Goal: Task Accomplishment & Management: Use online tool/utility

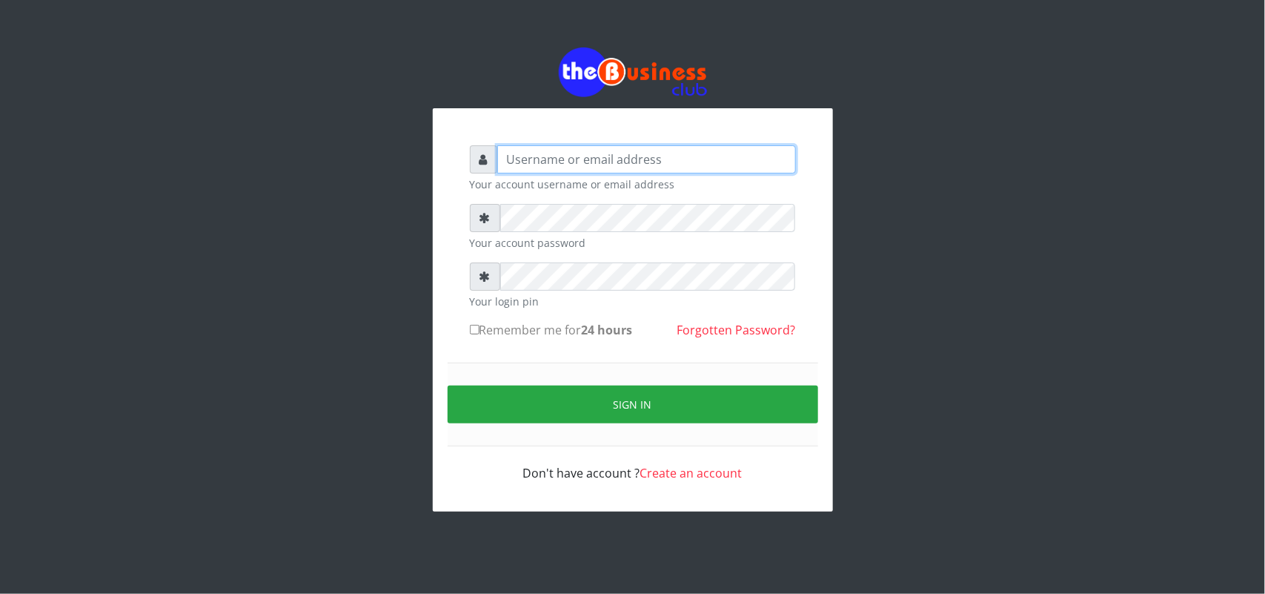
type input "uwa"
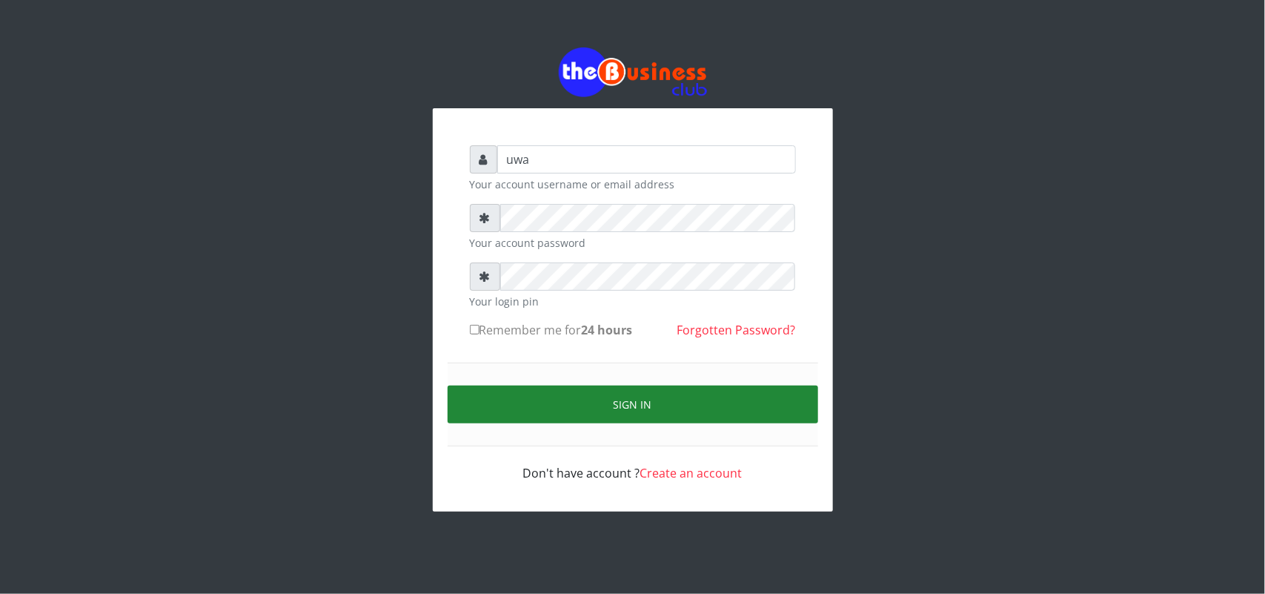
click at [624, 406] on button "Sign in" at bounding box center [633, 404] width 371 height 38
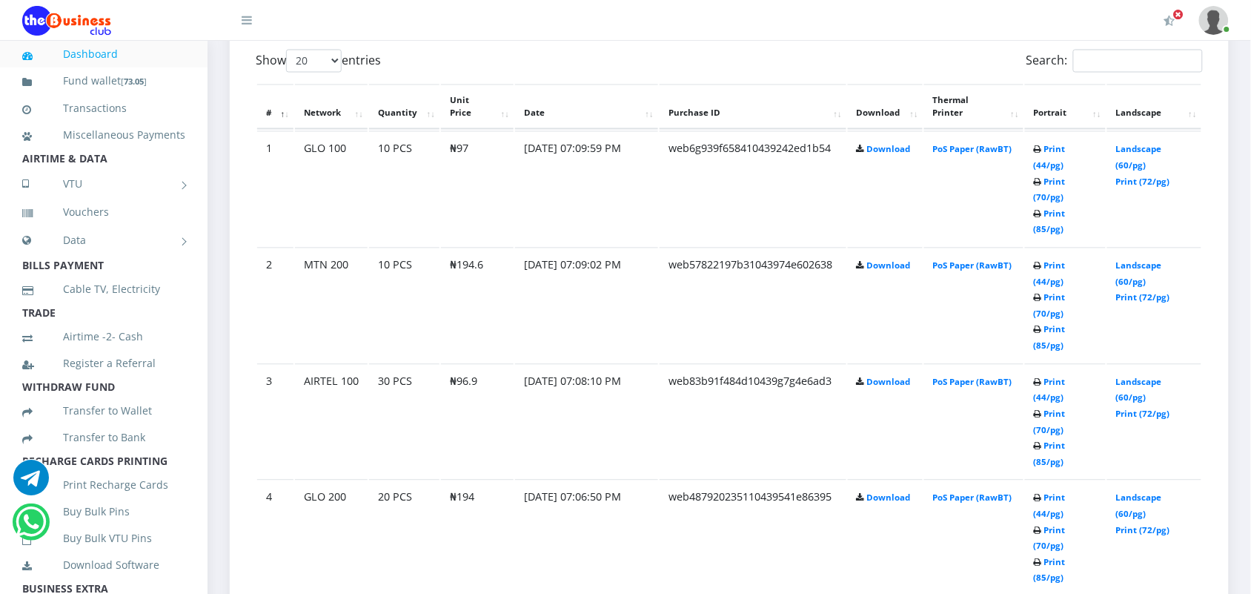
scroll to position [815, 0]
click at [1036, 145] on link "Print (44/pg)" at bounding box center [1050, 155] width 32 height 27
click at [1046, 258] on link "Print (44/pg)" at bounding box center [1050, 271] width 32 height 27
click at [1045, 374] on link "Print (44/pg)" at bounding box center [1050, 387] width 32 height 27
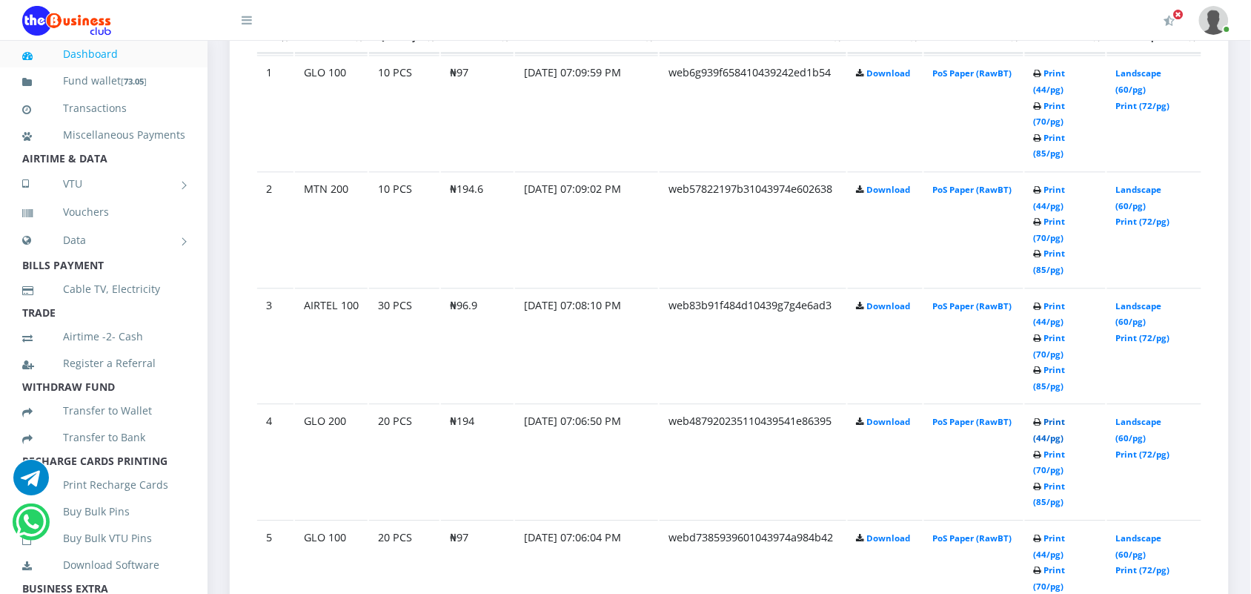
click at [1050, 416] on link "Print (44/pg)" at bounding box center [1050, 429] width 32 height 27
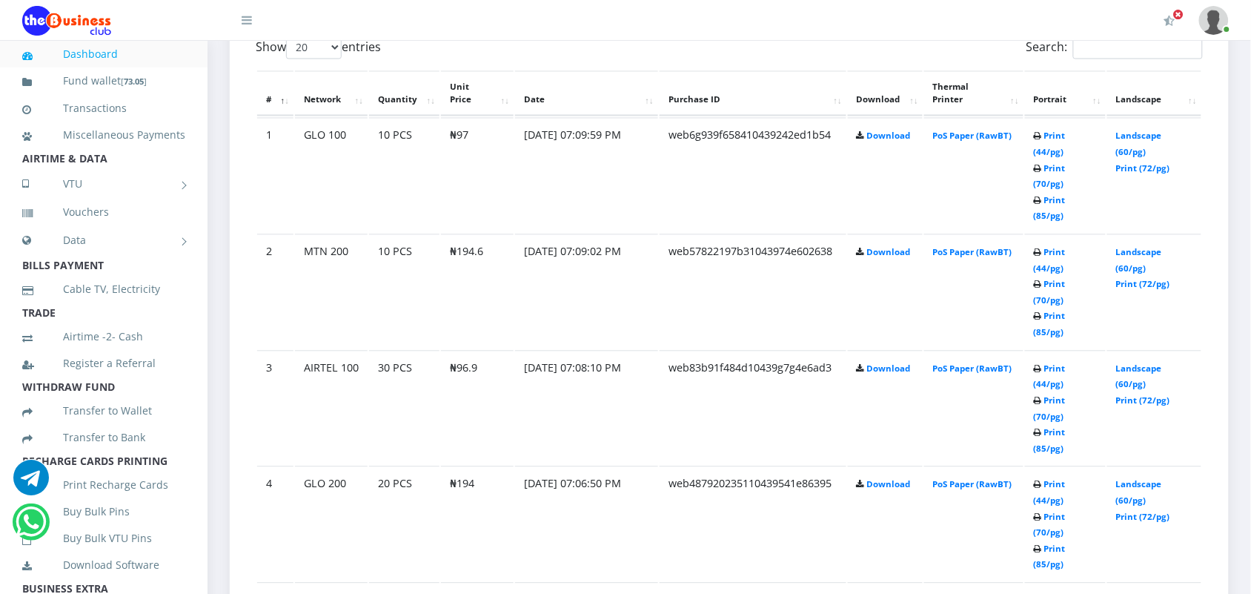
scroll to position [889, 0]
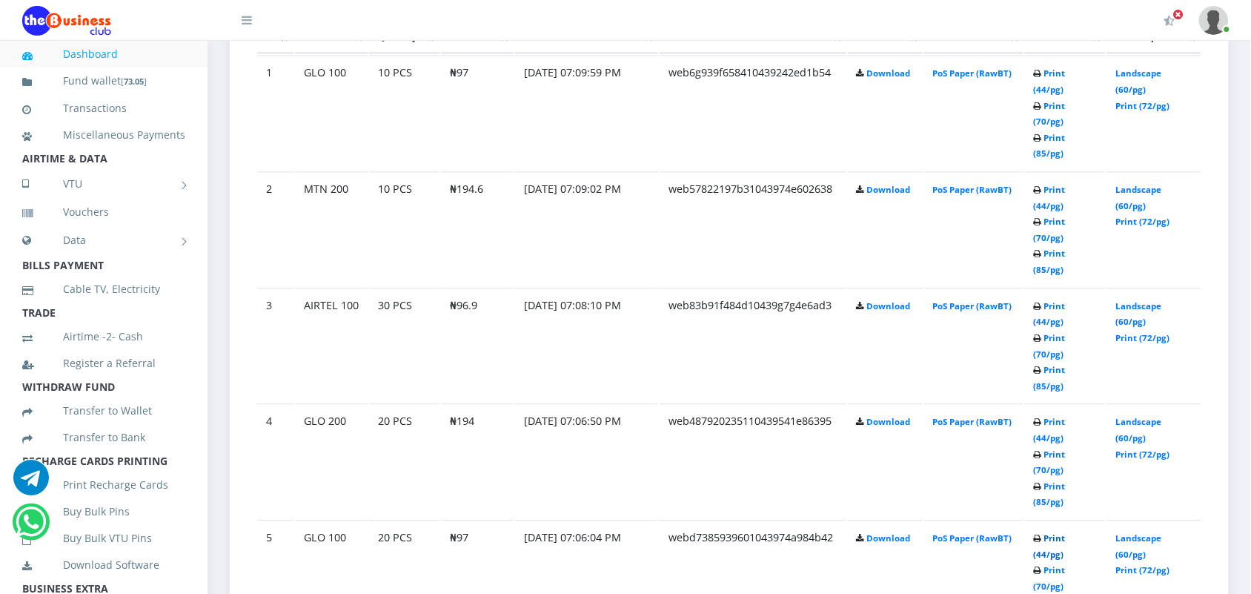
click at [1050, 532] on link "Print (44/pg)" at bounding box center [1050, 545] width 32 height 27
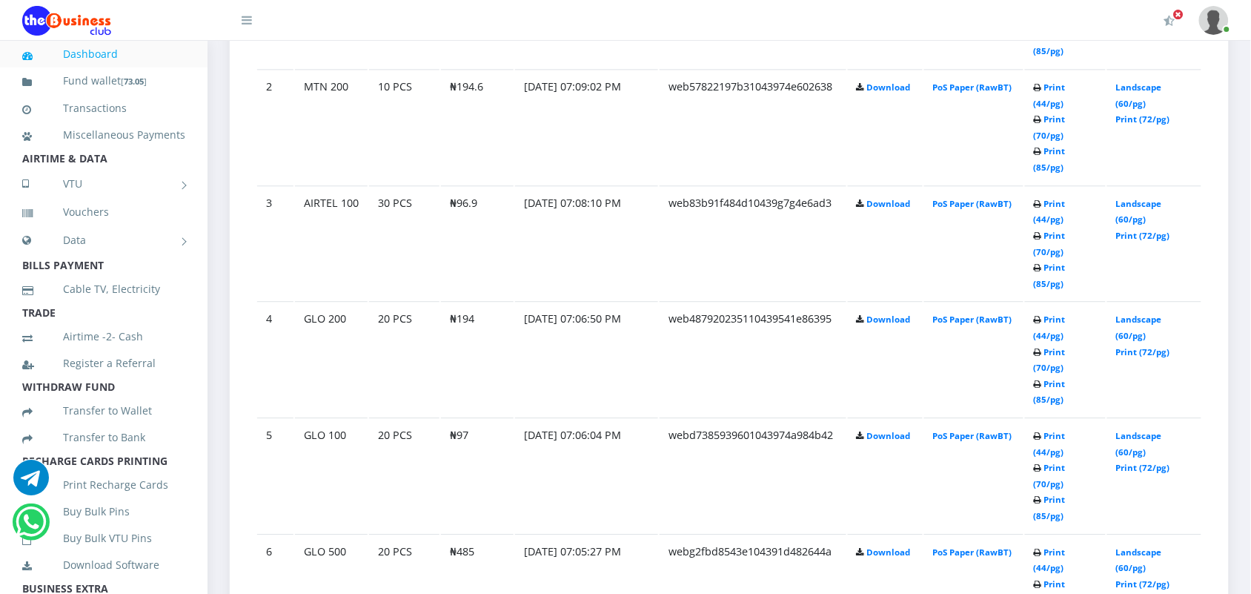
scroll to position [1000, 0]
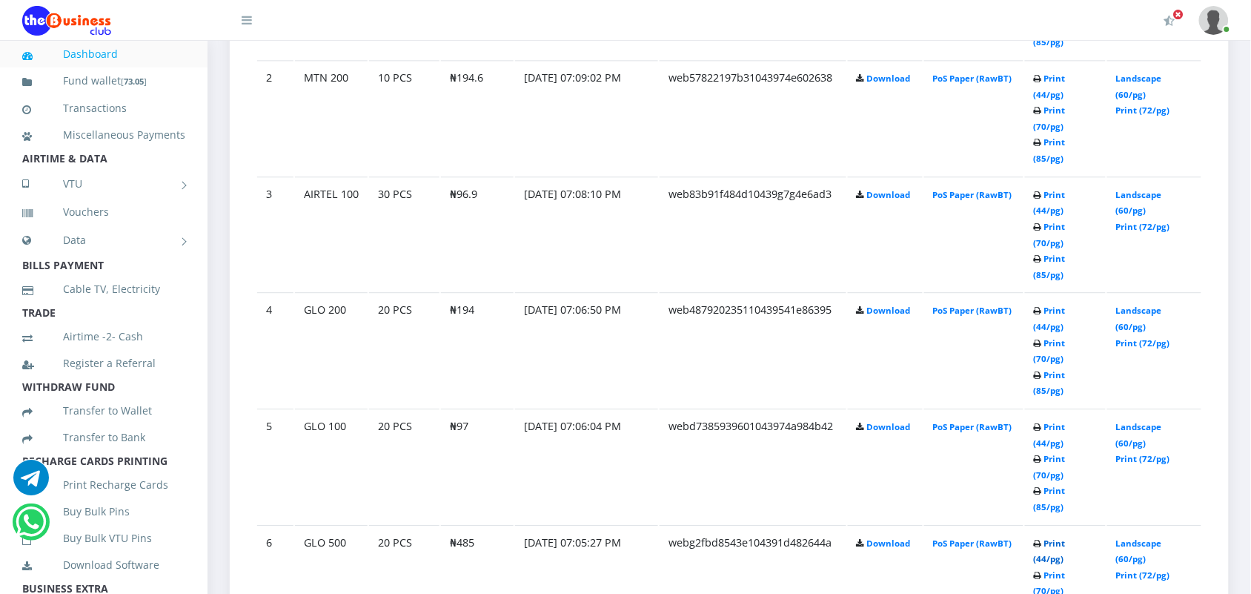
click at [1042, 537] on link "Print (44/pg)" at bounding box center [1050, 550] width 32 height 27
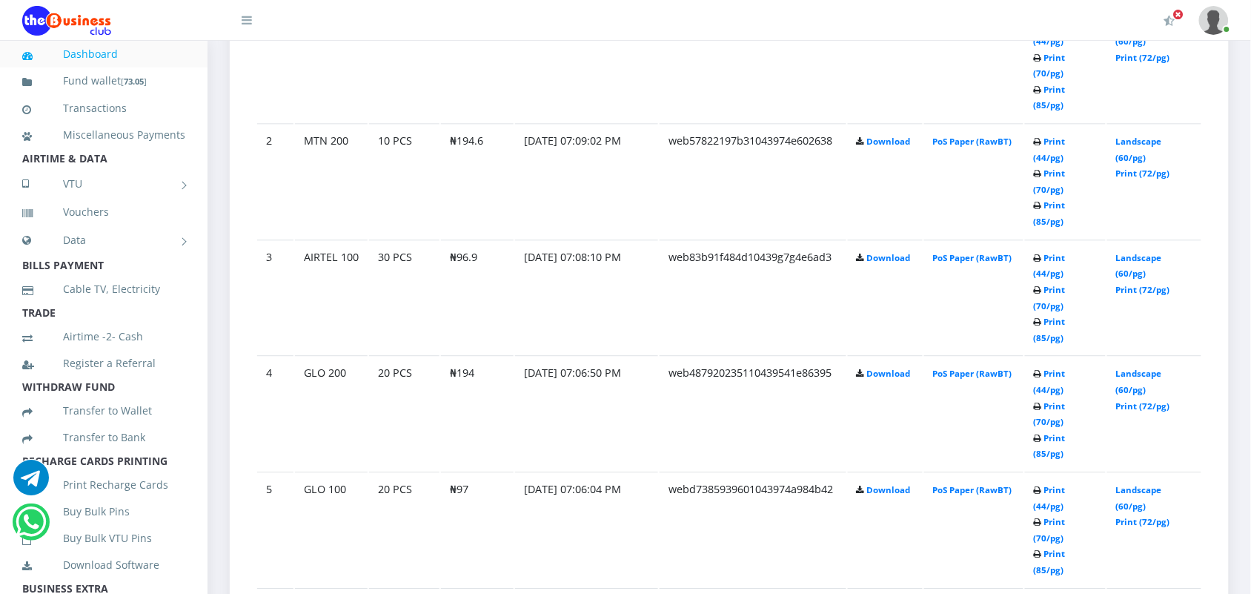
scroll to position [1000, 0]
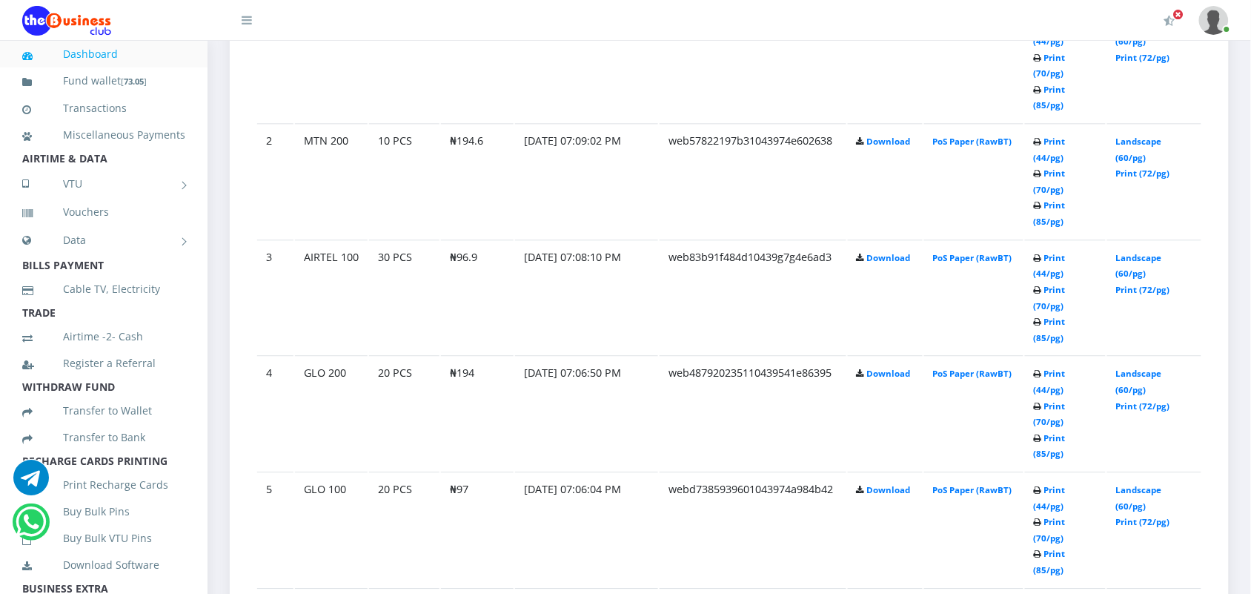
scroll to position [1000, 0]
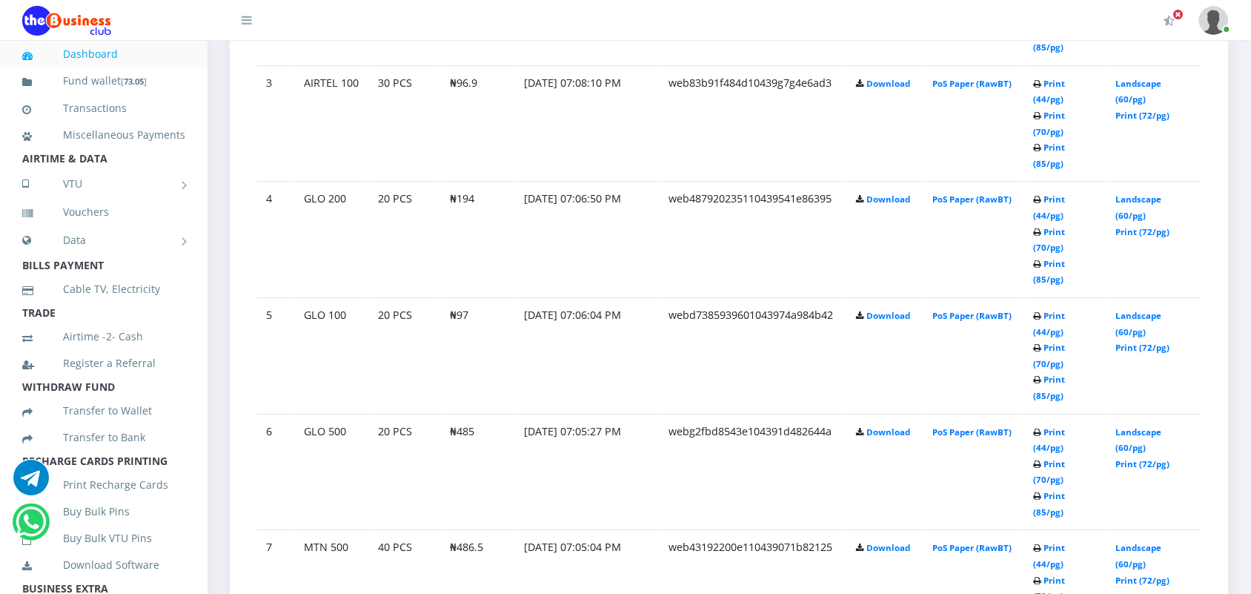
scroll to position [1149, 0]
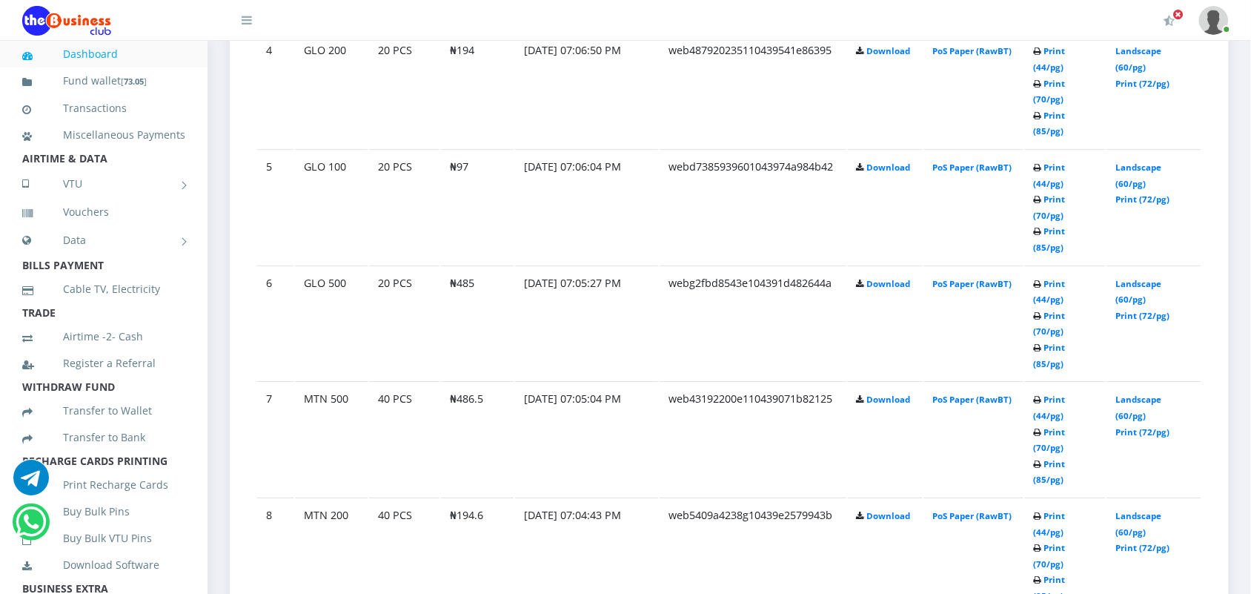
scroll to position [1297, 0]
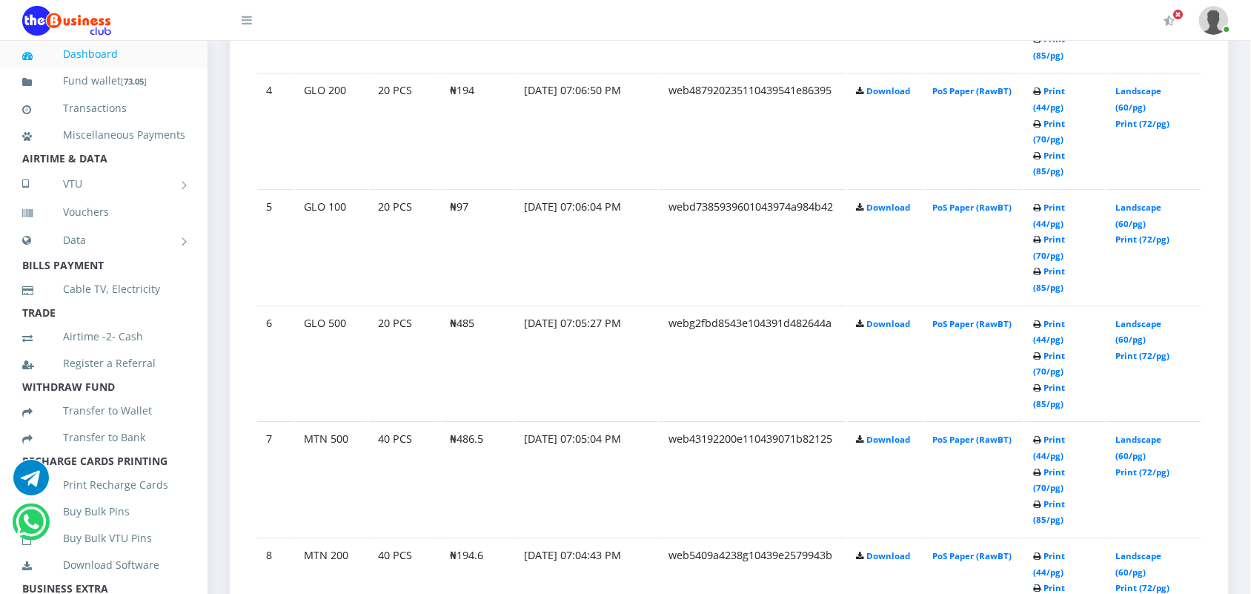
scroll to position [1223, 0]
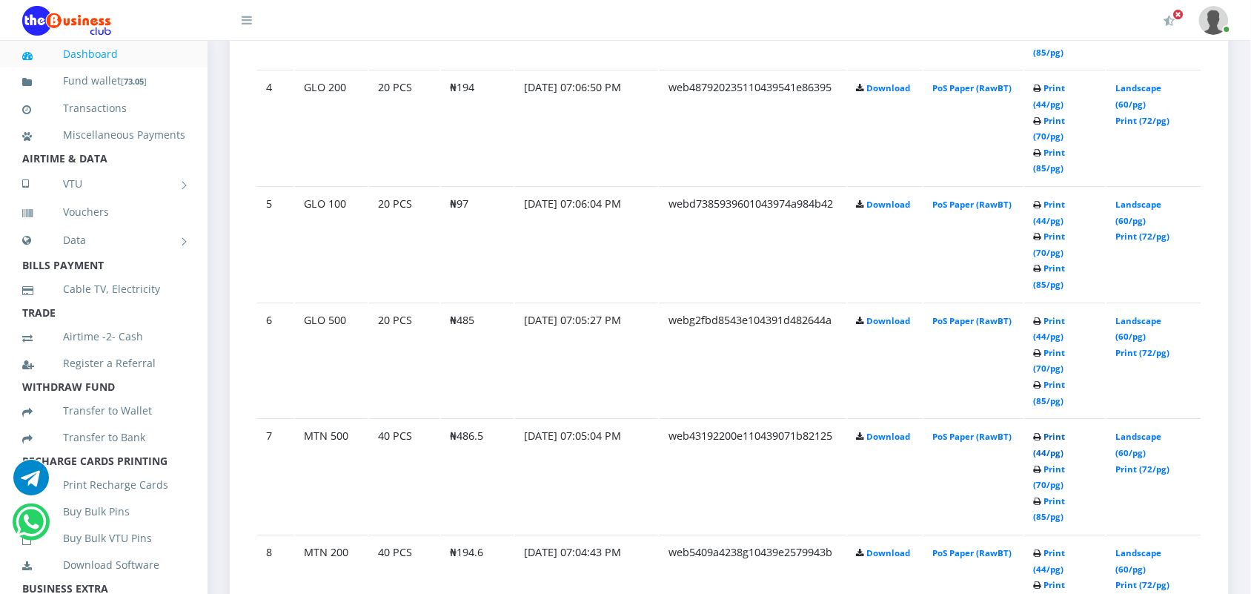
click at [1040, 431] on link "Print (44/pg)" at bounding box center [1050, 444] width 32 height 27
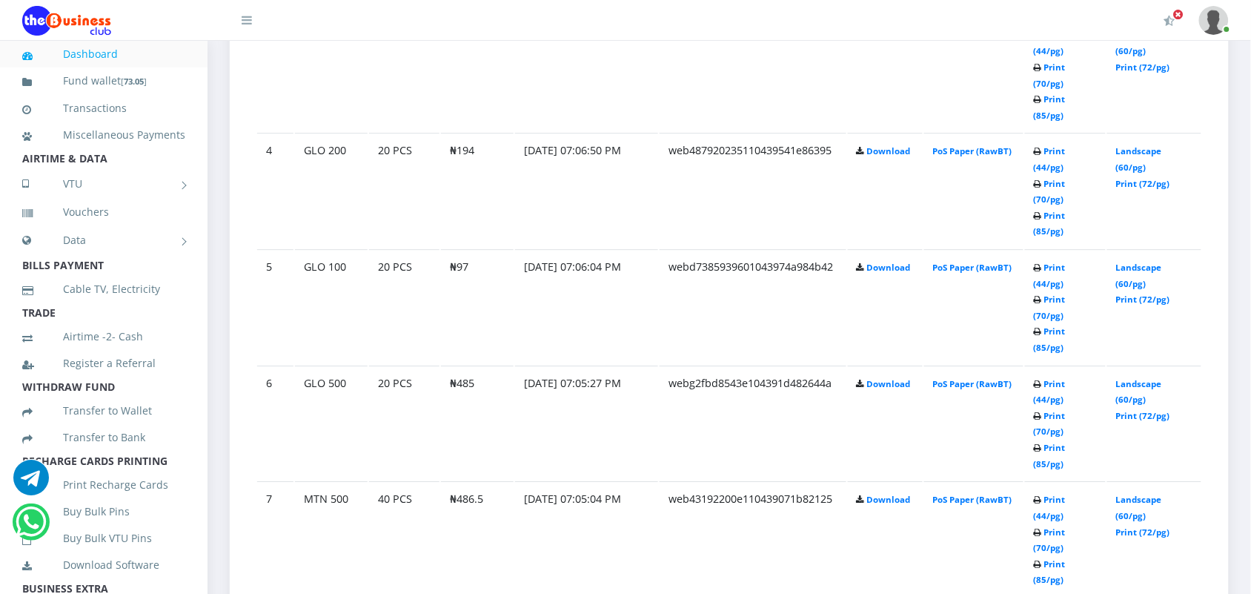
scroll to position [1223, 0]
